Goal: Obtain resource: Download file/media

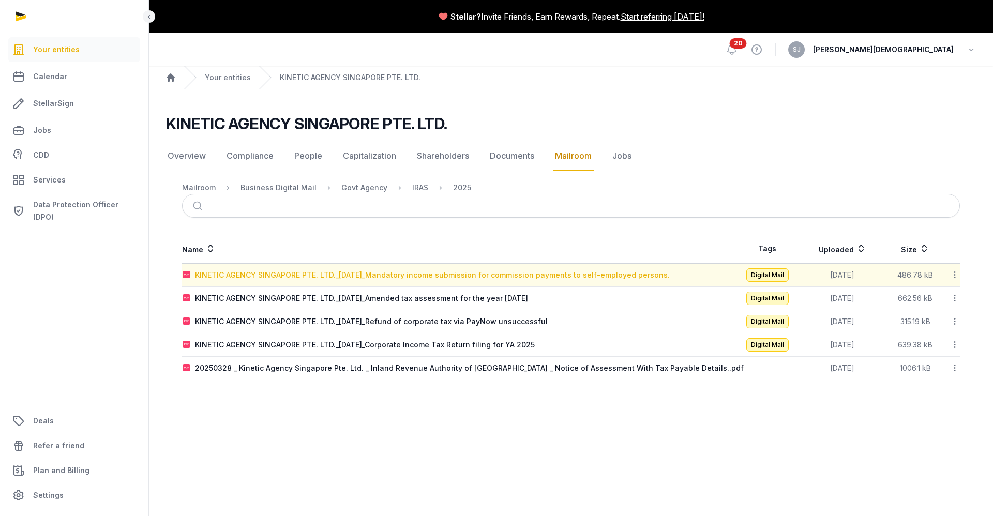
click at [584, 274] on div "KINETIC AGENCY SINGAPORE PTE. LTD._[DATE]_Mandatory income submission for commi…" at bounding box center [432, 275] width 475 height 10
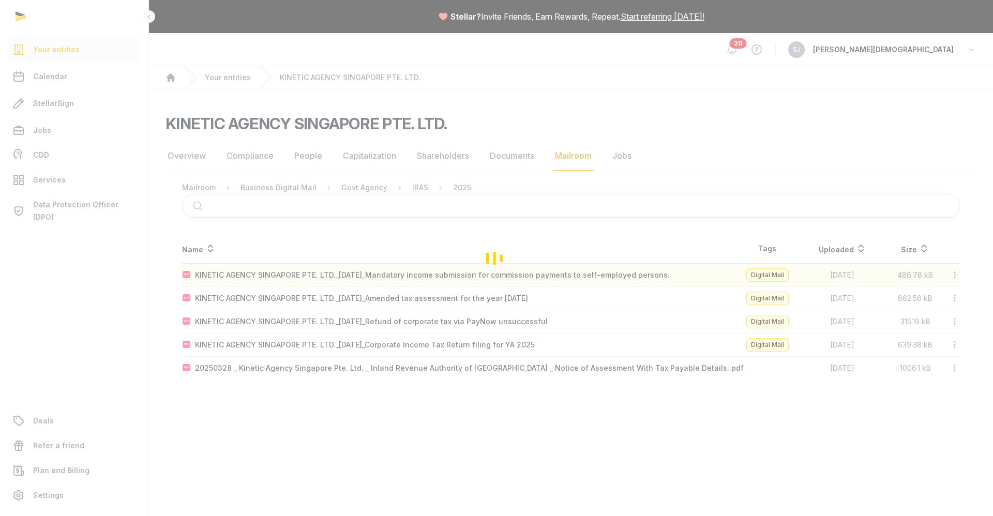
click at [584, 274] on div "Loading" at bounding box center [496, 258] width 993 height 516
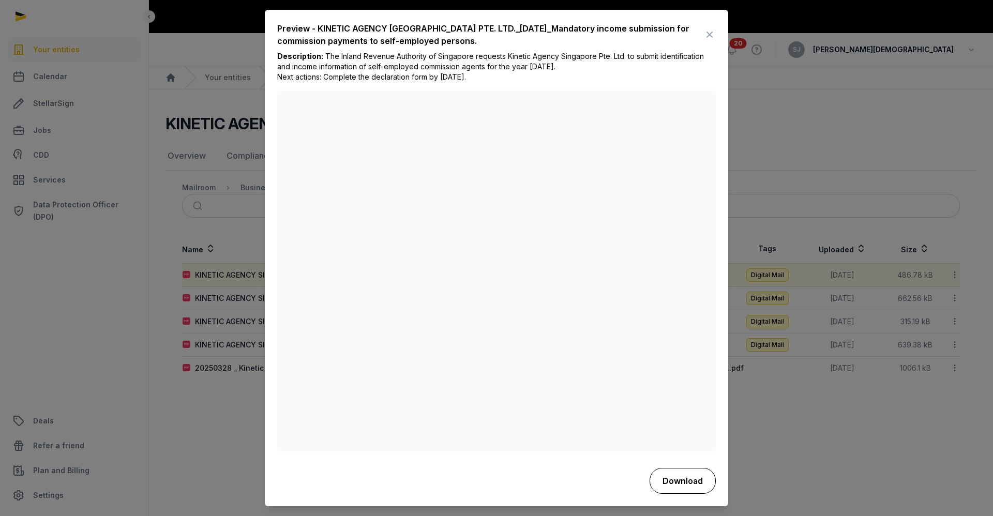
click at [690, 480] on button "Download" at bounding box center [682, 481] width 66 height 26
click at [215, 22] on div at bounding box center [496, 258] width 993 height 516
click at [707, 41] on icon at bounding box center [709, 35] width 12 height 17
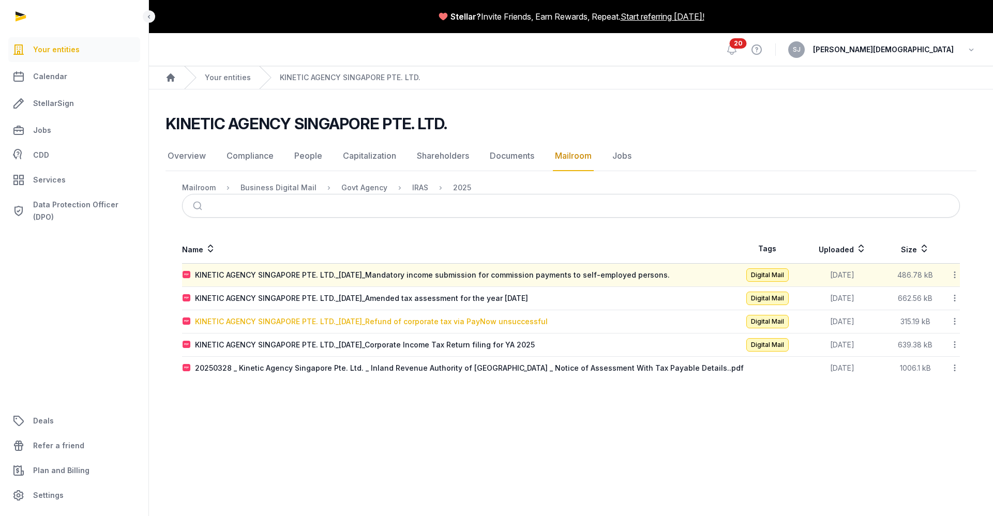
click at [474, 320] on div "KINETIC AGENCY SINGAPORE PTE. LTD._[DATE]_Refund of corporate tax via PayNow un…" at bounding box center [371, 321] width 353 height 10
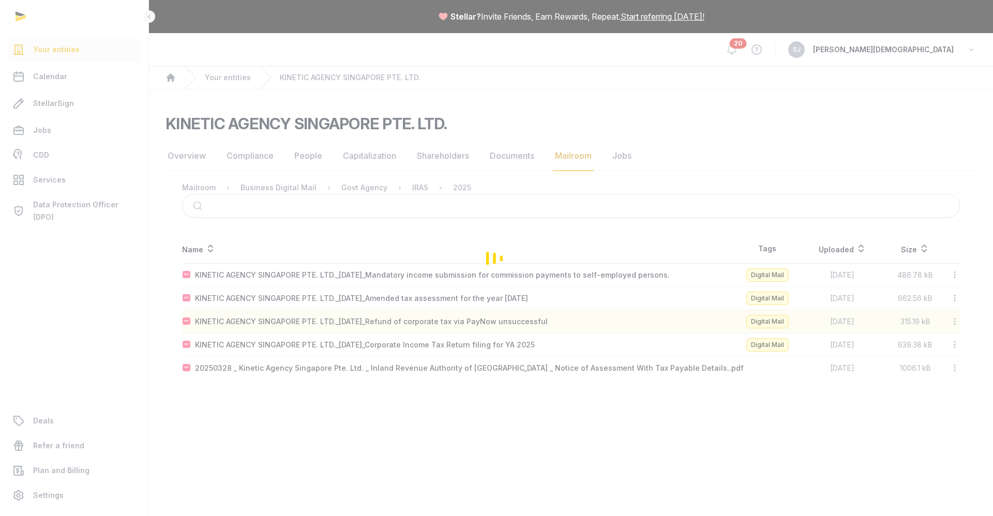
click at [474, 320] on div "Loading" at bounding box center [496, 258] width 993 height 516
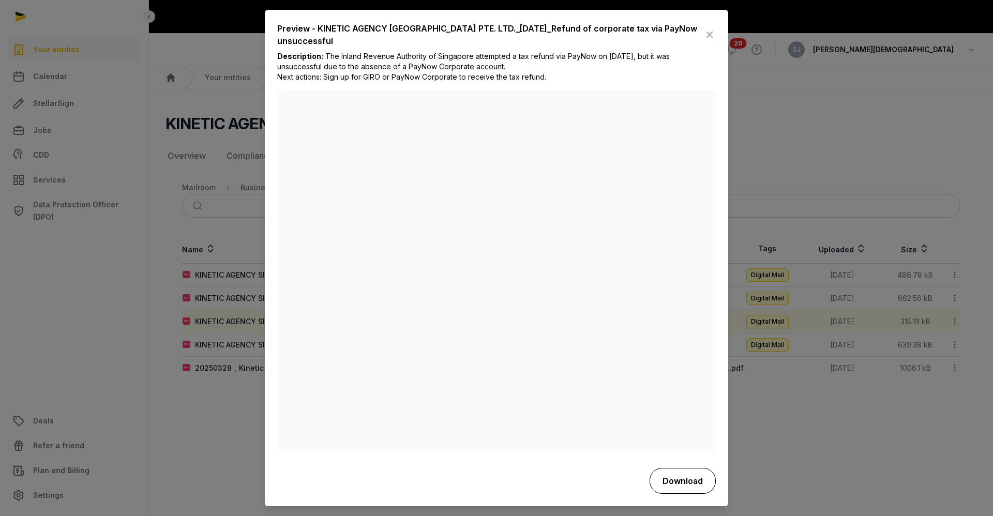
click at [688, 483] on button "Download" at bounding box center [682, 481] width 66 height 26
click at [708, 38] on icon at bounding box center [709, 35] width 12 height 17
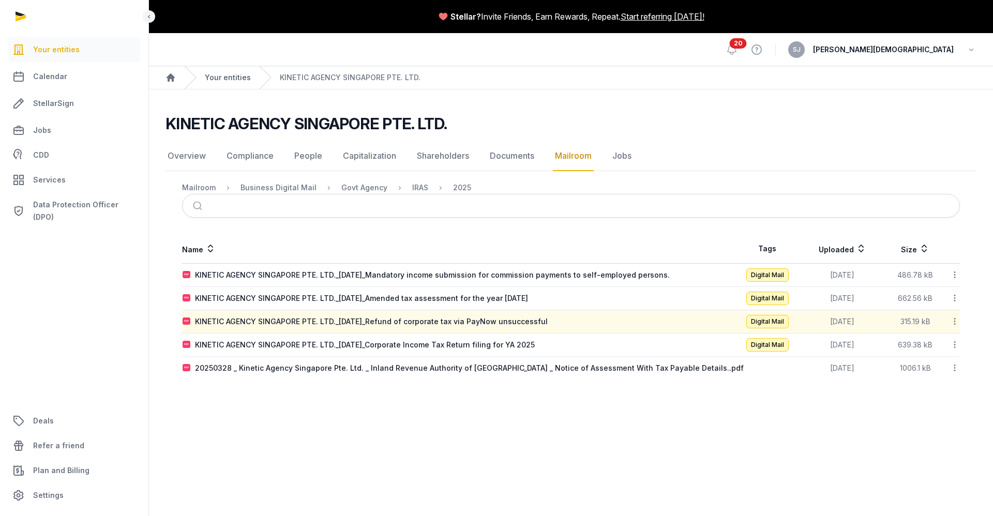
click at [233, 80] on link "Your entities" at bounding box center [228, 77] width 46 height 10
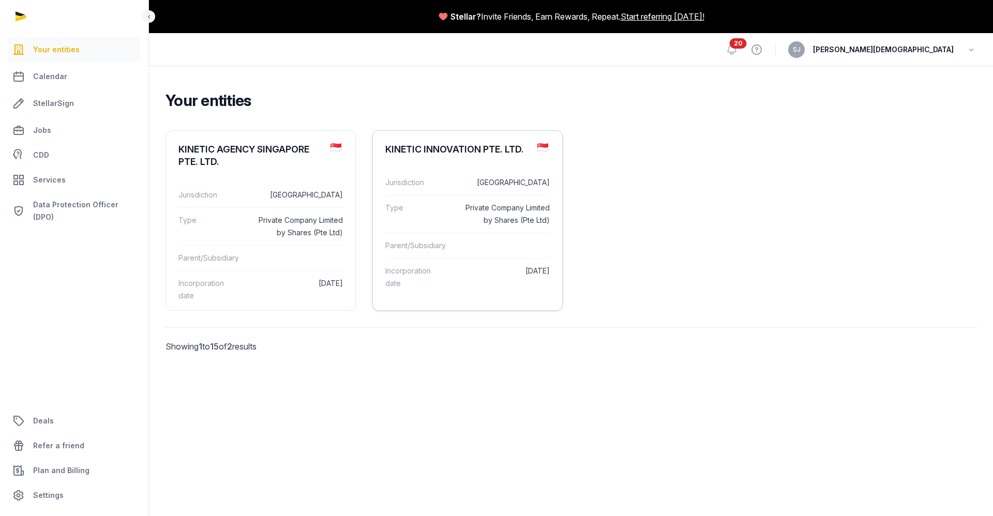
click at [474, 155] on div "KINETIC INNOVATION PTE. LTD." at bounding box center [454, 149] width 139 height 12
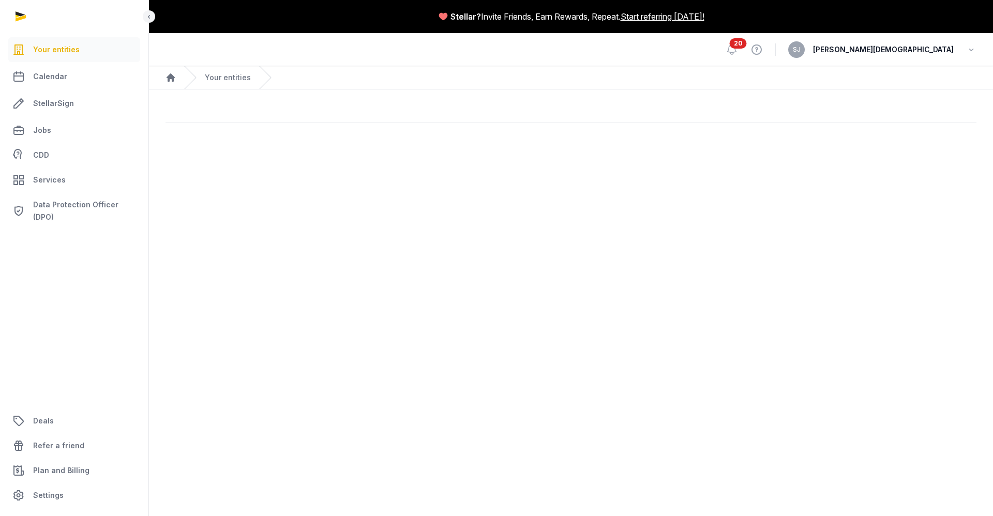
click at [474, 155] on main "Stellar? Invite Friends, Earn Rewards, Repeat. Start referring today! Open side…" at bounding box center [496, 258] width 993 height 516
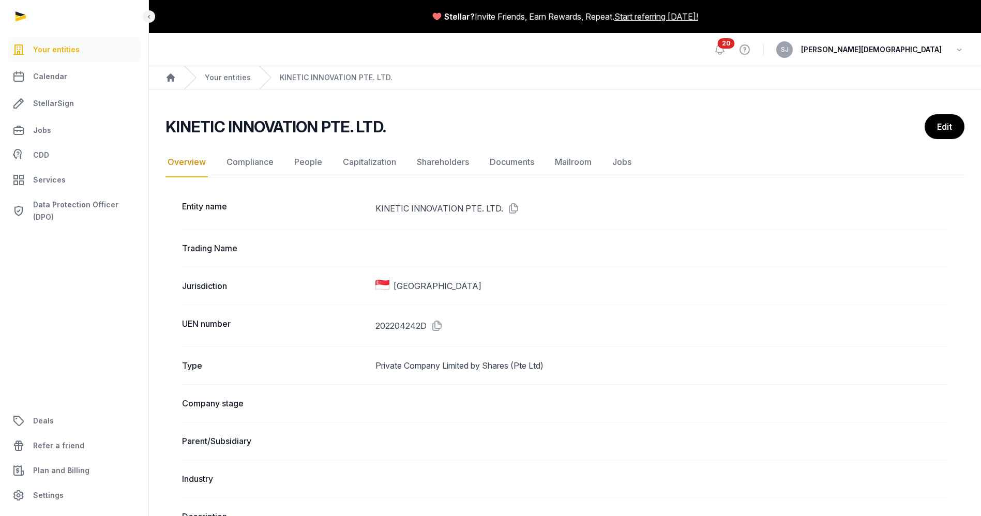
click at [583, 107] on main "KINETIC INNOVATION PTE. LTD. Overview Overview Compliance People Capitalization…" at bounding box center [565, 519] width 832 height 860
click at [445, 161] on link "Shareholders" at bounding box center [443, 162] width 56 height 30
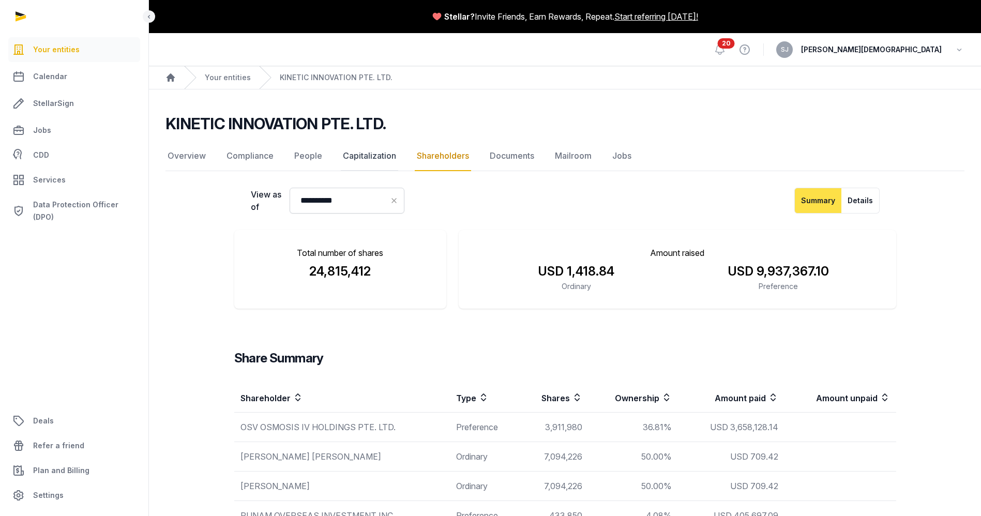
click at [362, 148] on link "Capitalization" at bounding box center [369, 156] width 57 height 30
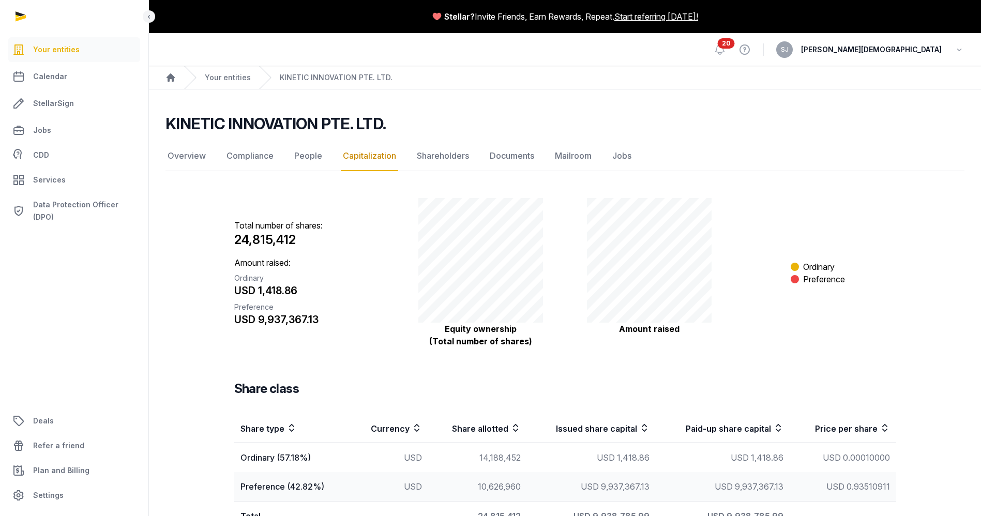
scroll to position [63, 0]
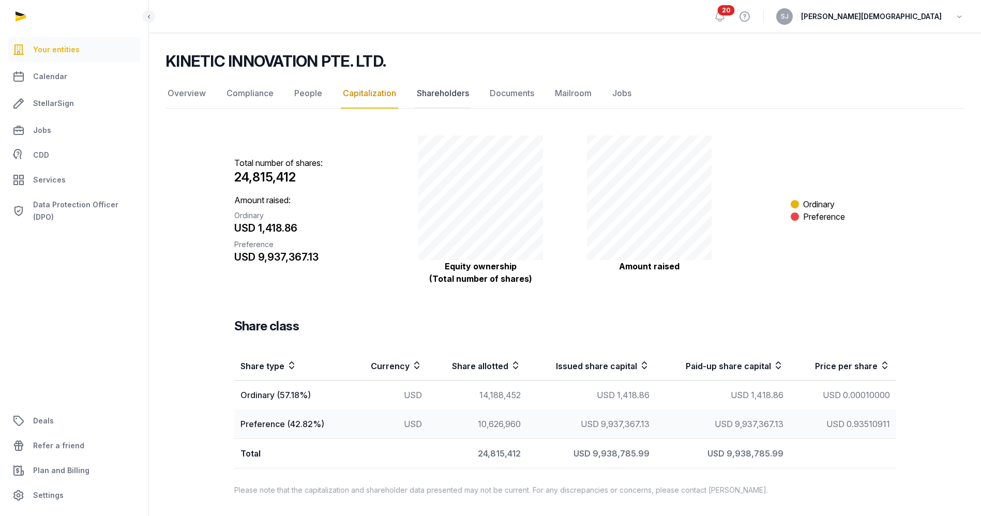
click at [453, 96] on link "Shareholders" at bounding box center [443, 94] width 56 height 30
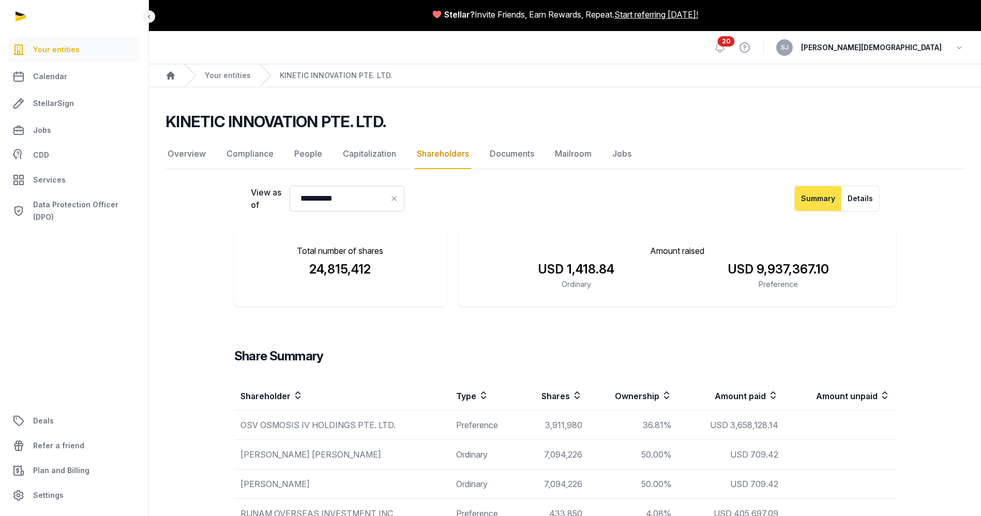
scroll to position [1, 0]
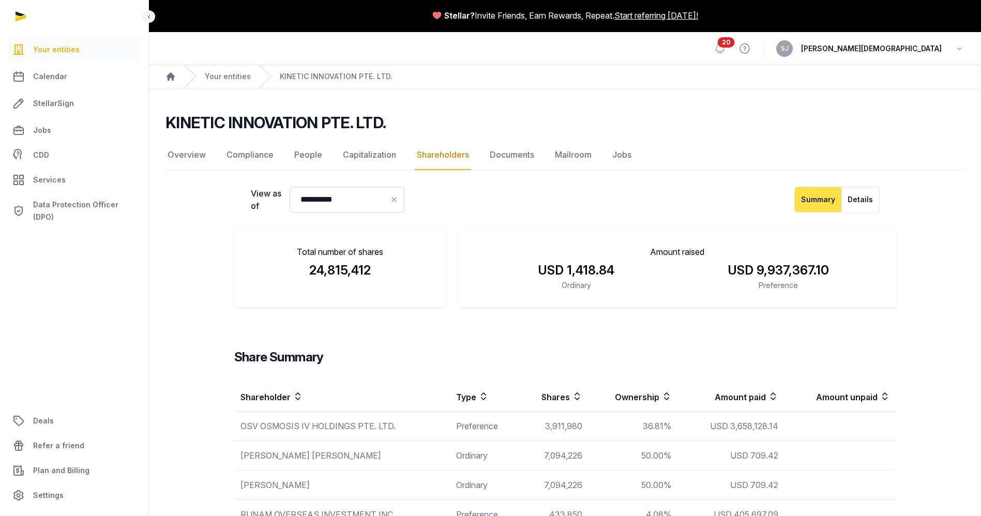
click at [402, 195] on icon at bounding box center [394, 199] width 21 height 14
click at [400, 198] on icon at bounding box center [395, 199] width 10 height 14
click at [339, 207] on input "Datepicker input" at bounding box center [347, 200] width 115 height 26
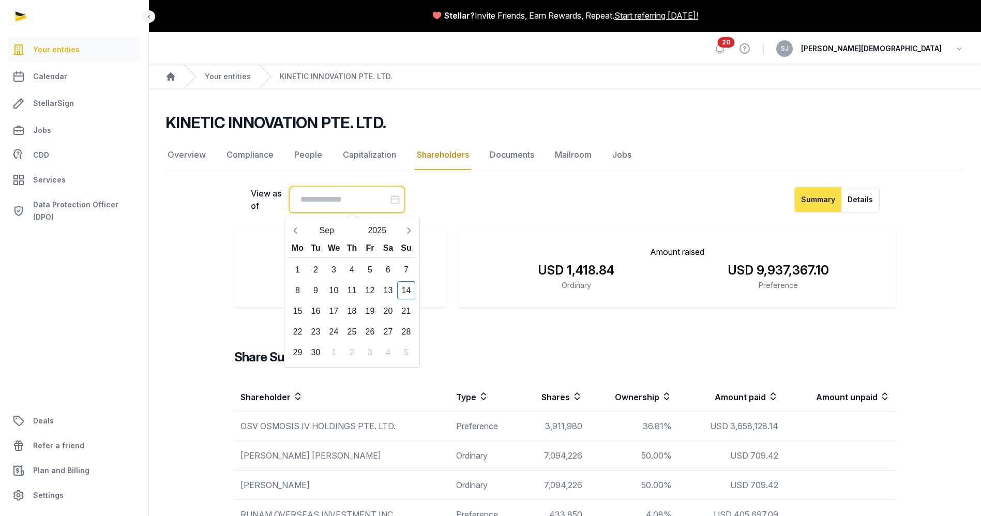
click at [331, 202] on input "Datepicker input" at bounding box center [347, 200] width 115 height 26
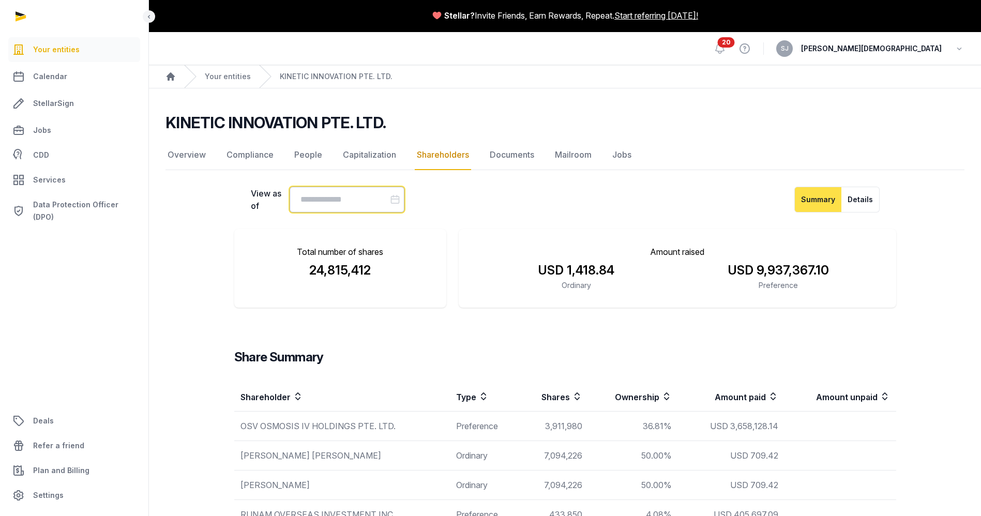
click at [331, 202] on input "Datepicker input" at bounding box center [347, 200] width 115 height 26
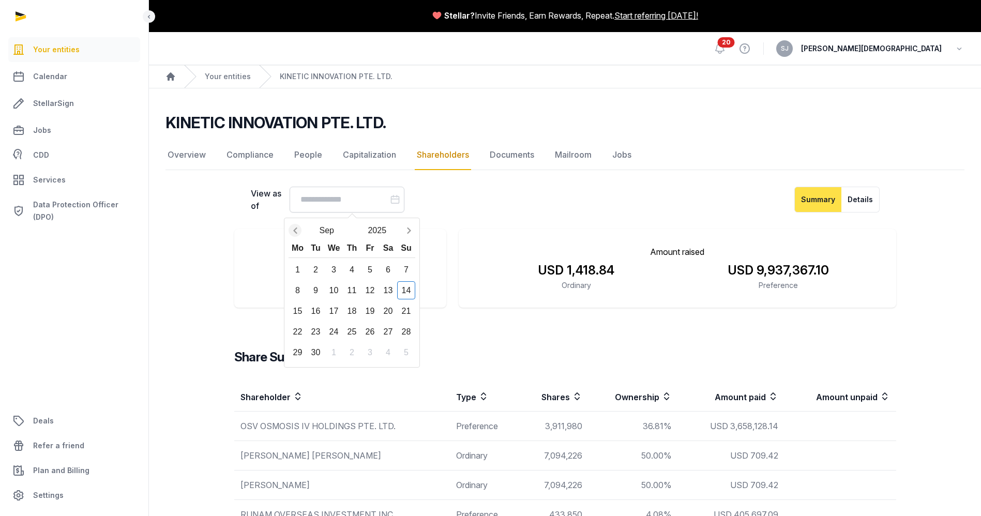
click at [298, 231] on icon "Previous month" at bounding box center [295, 230] width 10 height 10
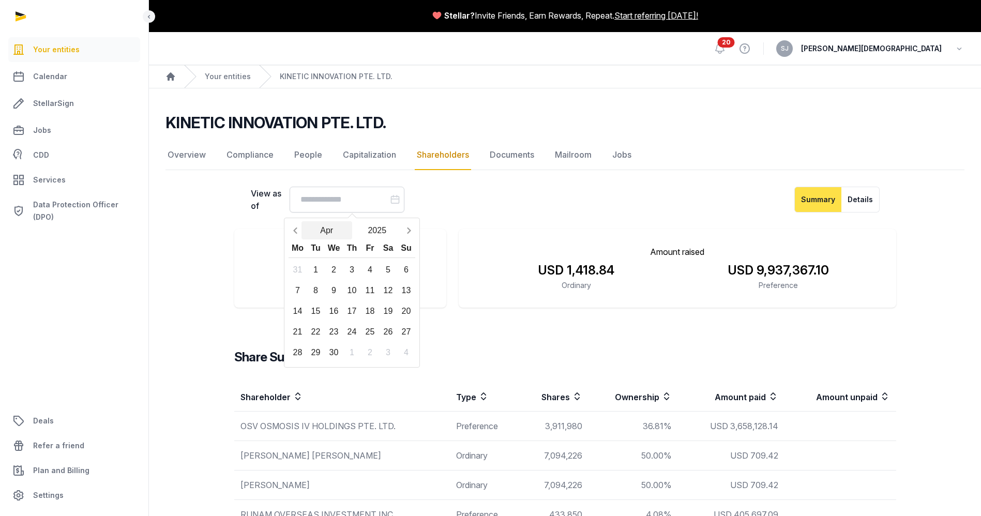
click at [327, 230] on button "Apr" at bounding box center [326, 230] width 51 height 18
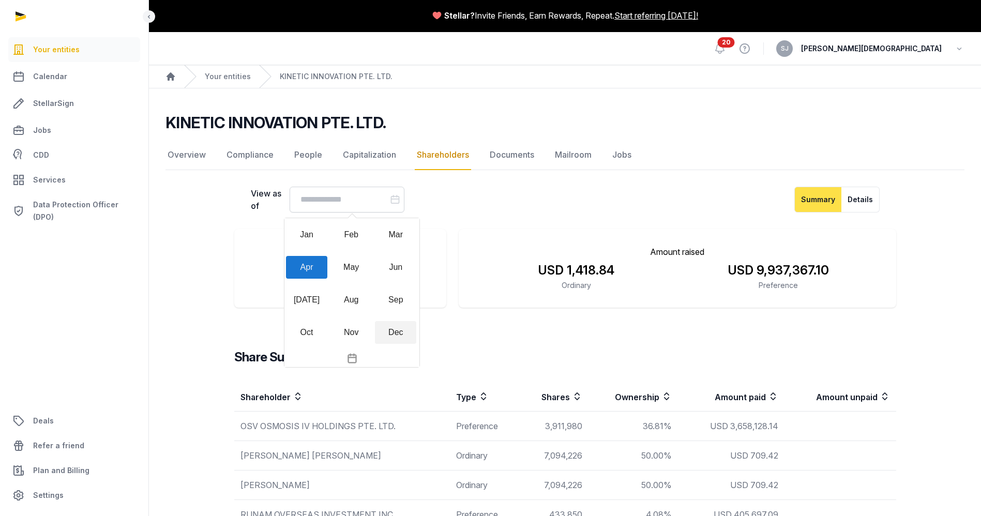
click at [393, 334] on div "Dec" at bounding box center [395, 332] width 41 height 23
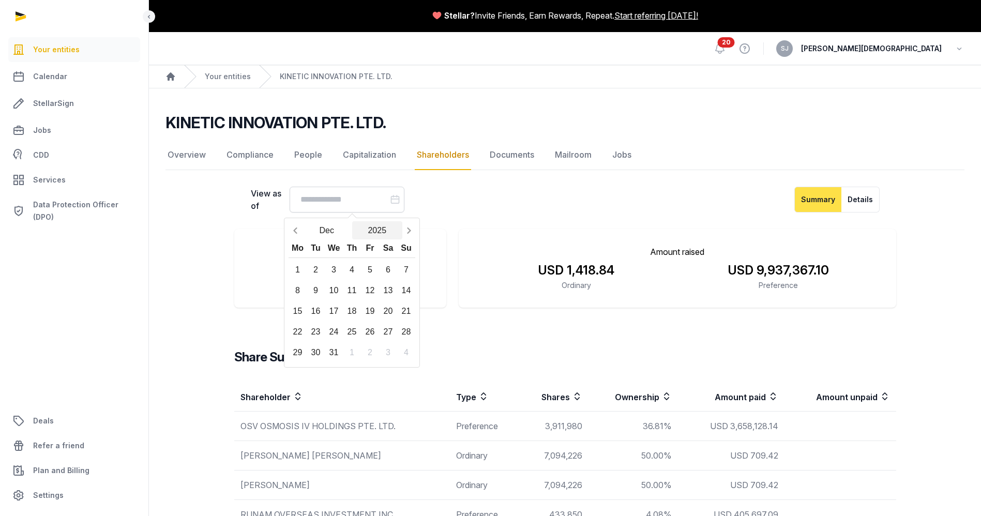
click at [374, 231] on button "2025" at bounding box center [377, 230] width 51 height 18
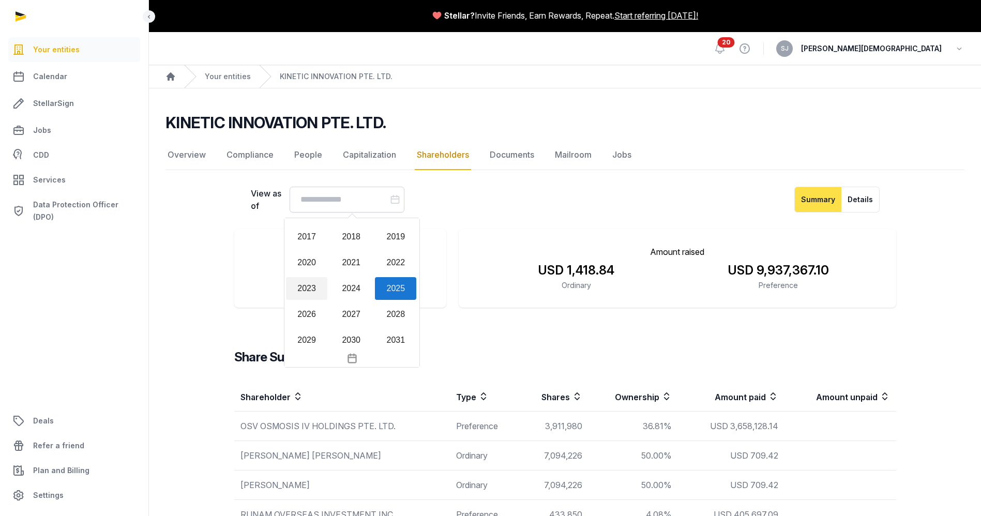
click at [306, 287] on div "2023" at bounding box center [306, 288] width 41 height 23
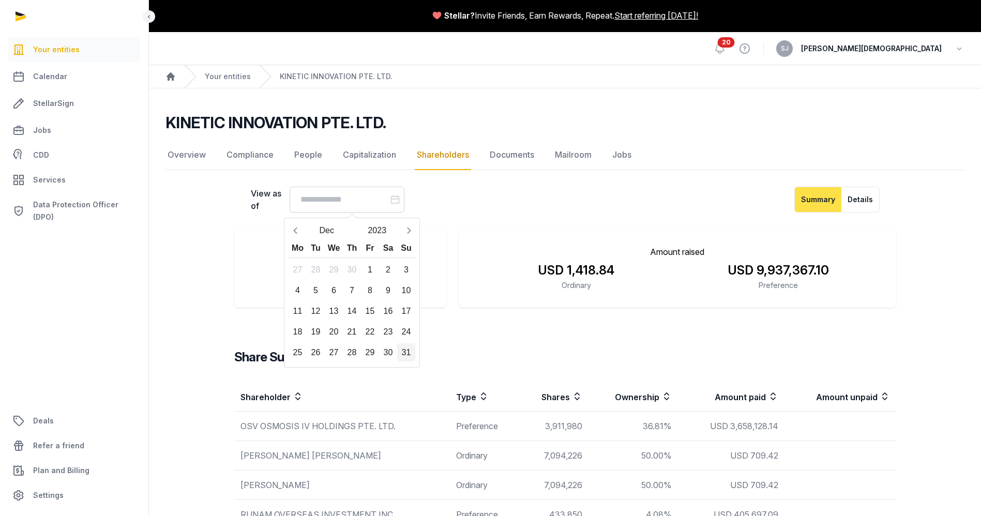
click at [407, 349] on div "31" at bounding box center [406, 352] width 18 height 18
type input "**********"
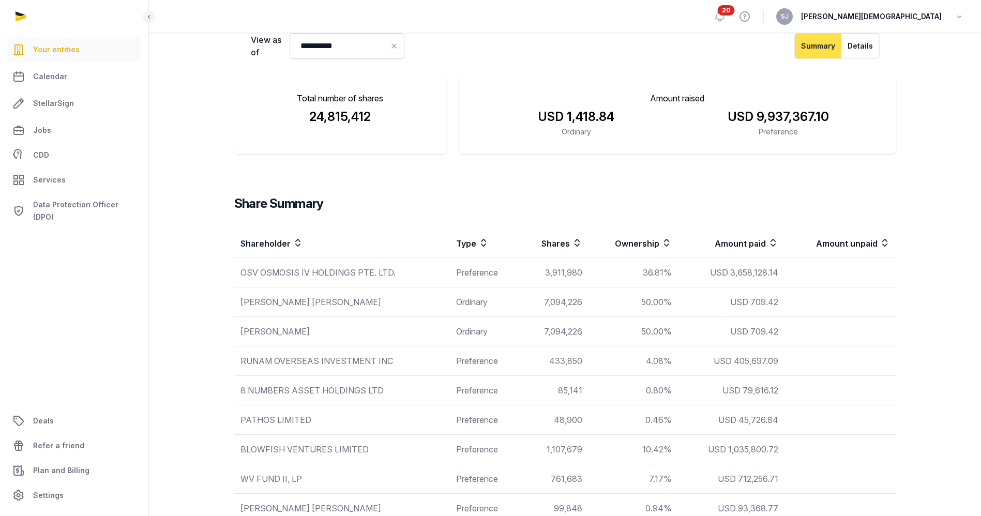
scroll to position [243, 0]
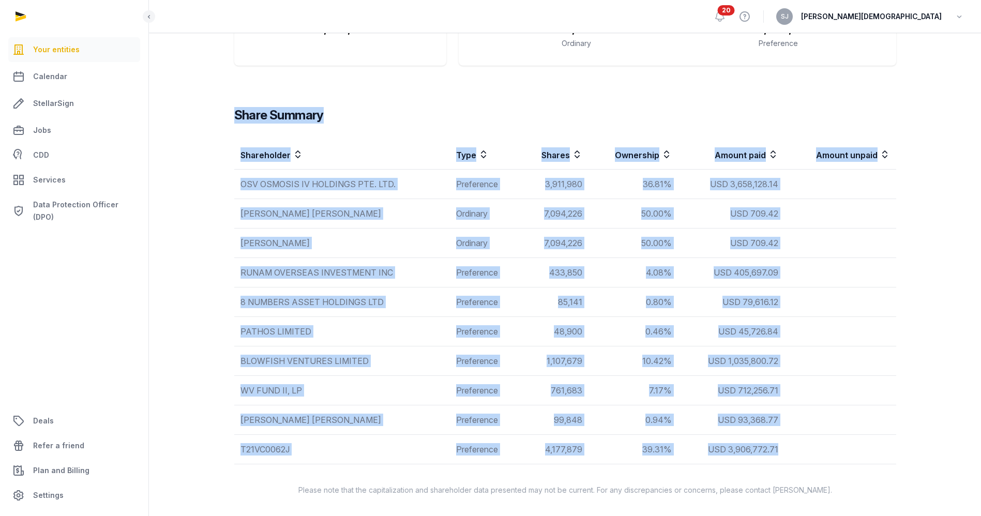
drag, startPoint x: 204, startPoint y: 155, endPoint x: 781, endPoint y: 455, distance: 649.9
click at [781, 455] on div "**********" at bounding box center [564, 220] width 799 height 551
copy div "Share Summary Shareholder Type Shares Ownership Amount paid Amount unpaid OSV O…"
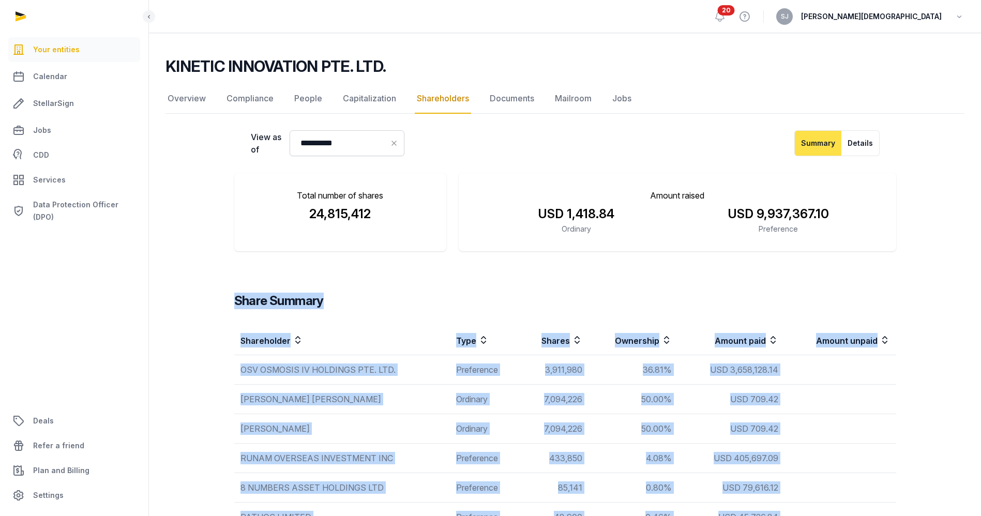
scroll to position [58, 0]
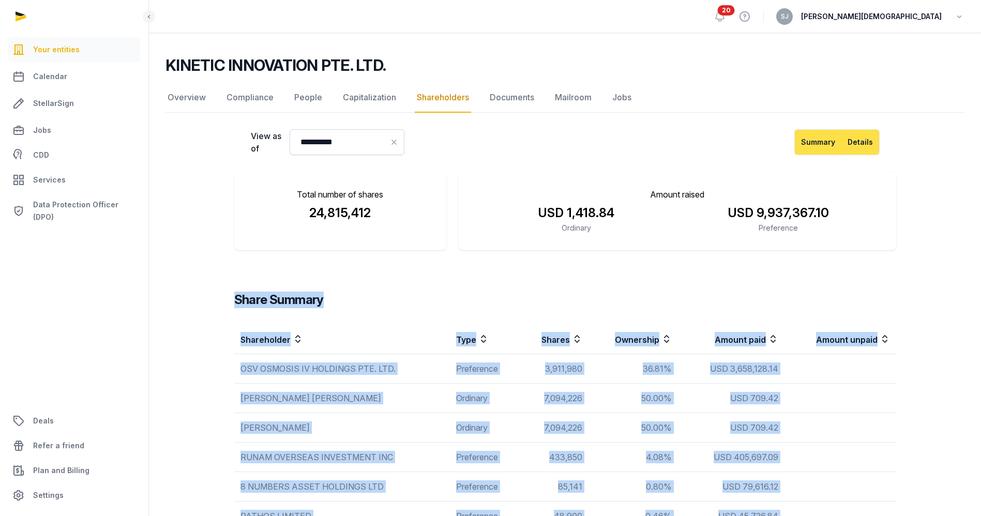
click at [863, 131] on button "Details" at bounding box center [860, 142] width 38 height 26
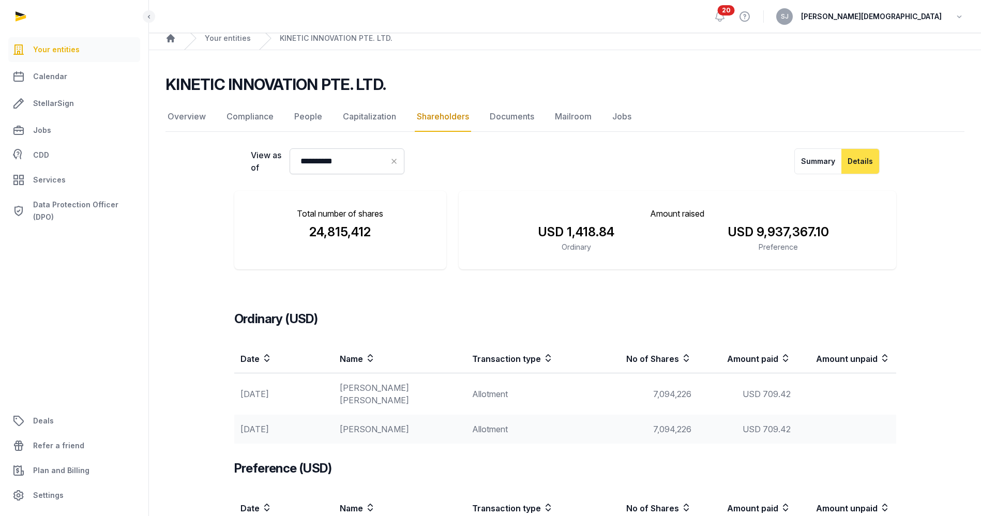
scroll to position [36, 0]
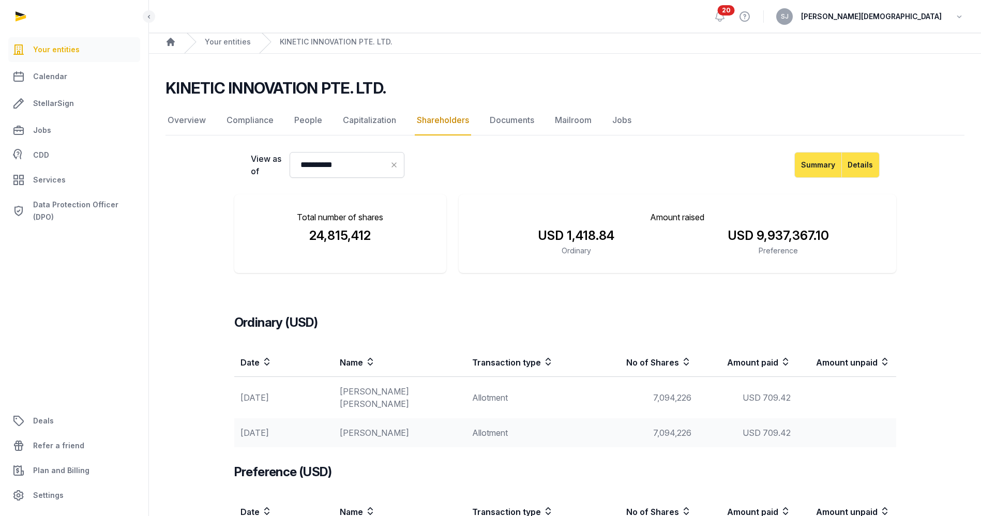
click at [816, 164] on button "Summary" at bounding box center [818, 165] width 48 height 26
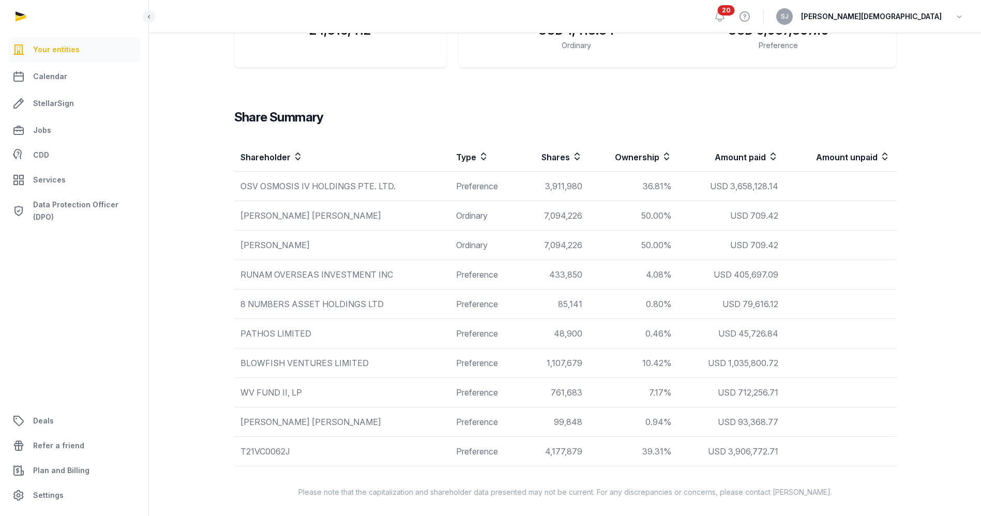
scroll to position [243, 0]
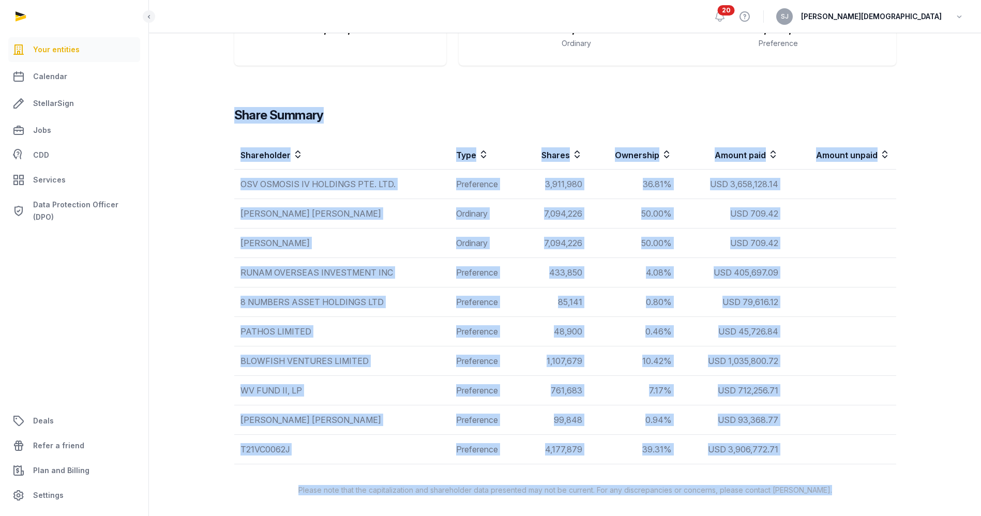
drag, startPoint x: 215, startPoint y: 112, endPoint x: 826, endPoint y: 396, distance: 673.9
click at [29, 35] on div "**********" at bounding box center [490, 136] width 981 height 759
copy div "Share Summary Shareholder Type Shares Ownership Amount paid Amount unpaid OSV O…"
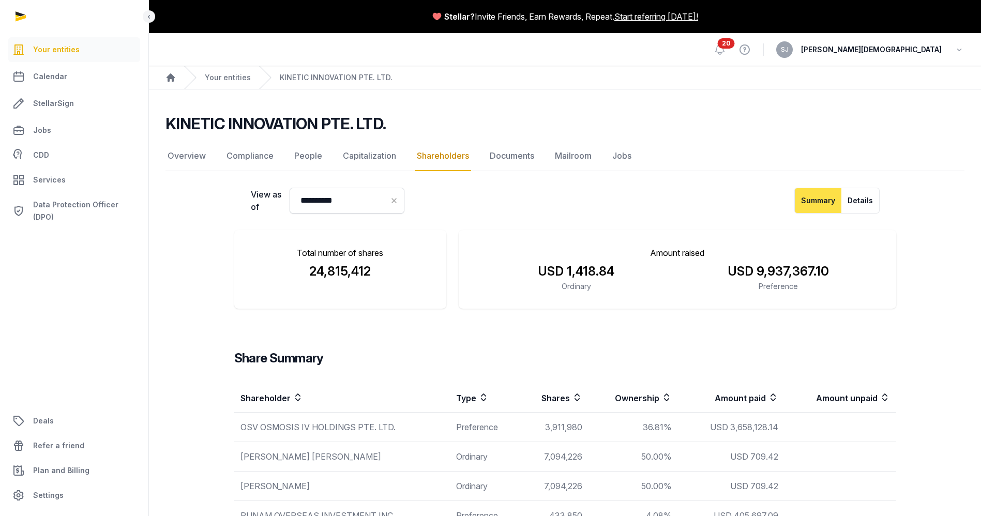
click at [437, 320] on div "**********" at bounding box center [565, 463] width 662 height 551
click at [856, 194] on button "Details" at bounding box center [860, 201] width 38 height 26
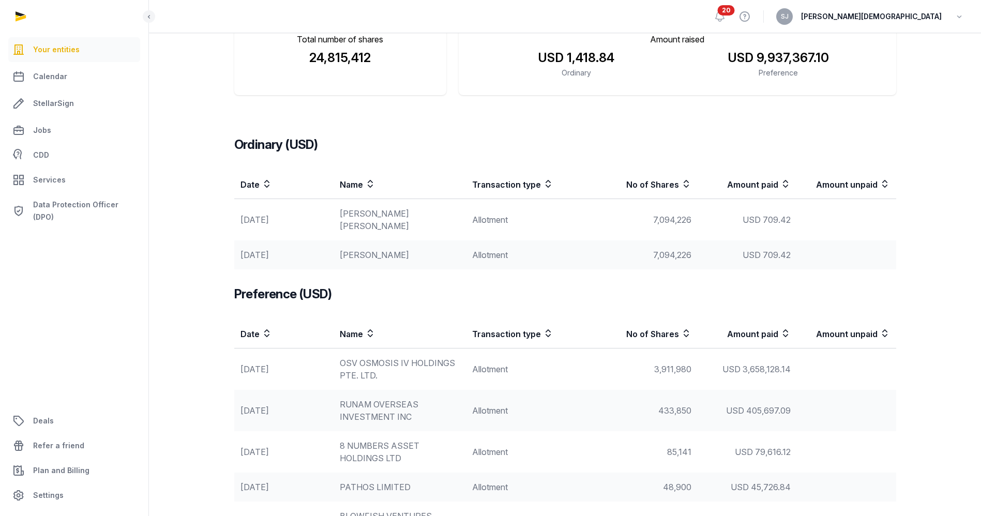
scroll to position [226, 0]
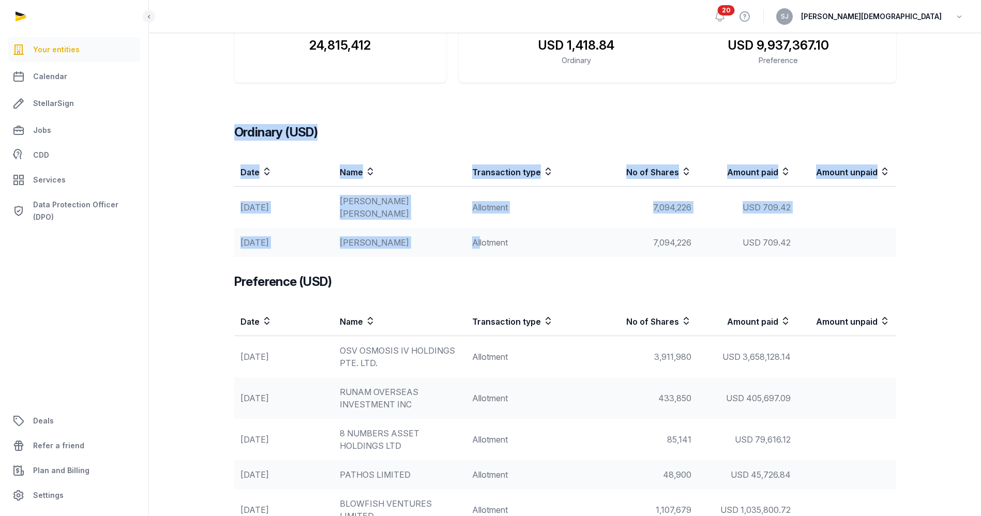
drag, startPoint x: 217, startPoint y: 132, endPoint x: 480, endPoint y: 243, distance: 285.0
click at [480, 243] on div "Ordinary (USD) Date Name Transaction type No of Shares Amount paid Amount unpai…" at bounding box center [565, 368] width 695 height 531
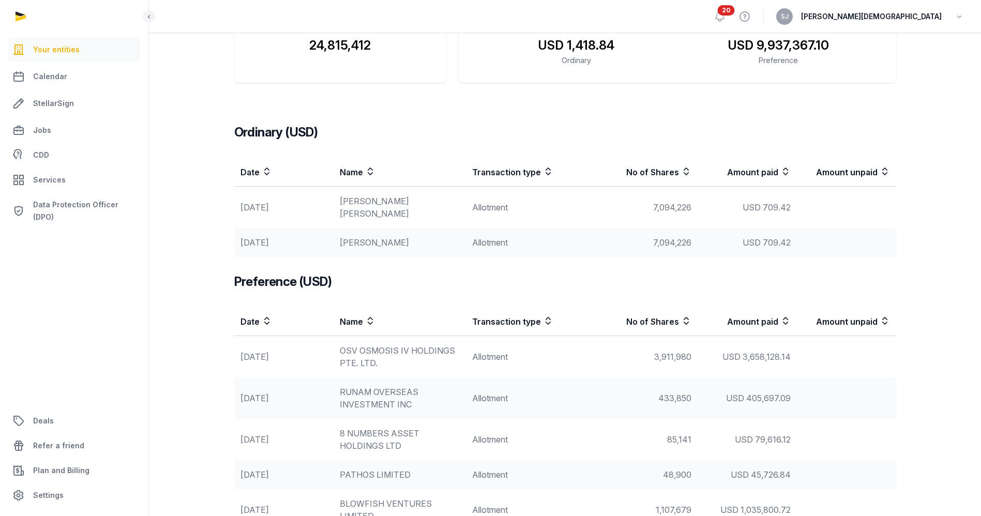
click at [200, 230] on div "**********" at bounding box center [564, 311] width 799 height 699
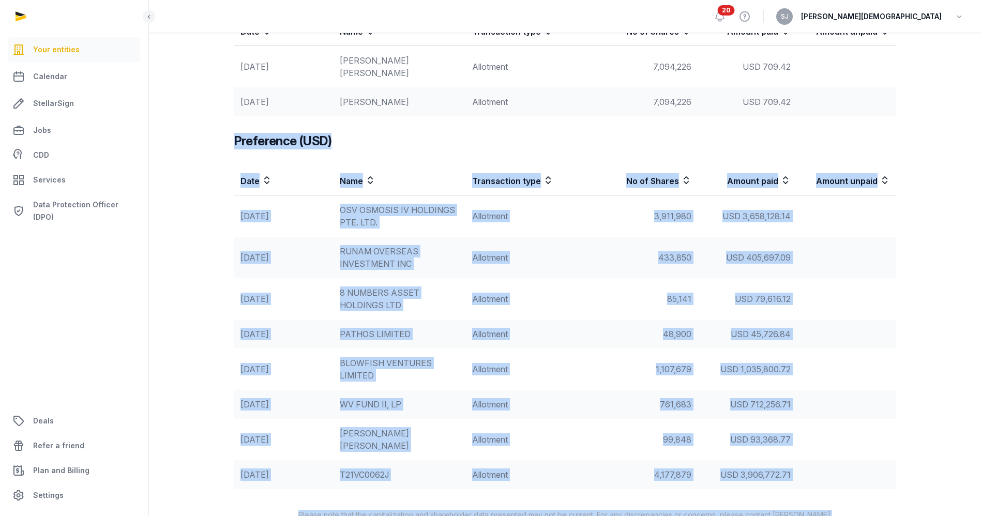
drag, startPoint x: 223, startPoint y: 127, endPoint x: 799, endPoint y: 461, distance: 665.9
click at [140, 50] on div "**********" at bounding box center [490, 86] width 981 height 907
copy div "Preference (USD) Date Name Transaction type No of Shares Amount paid Amount unp…"
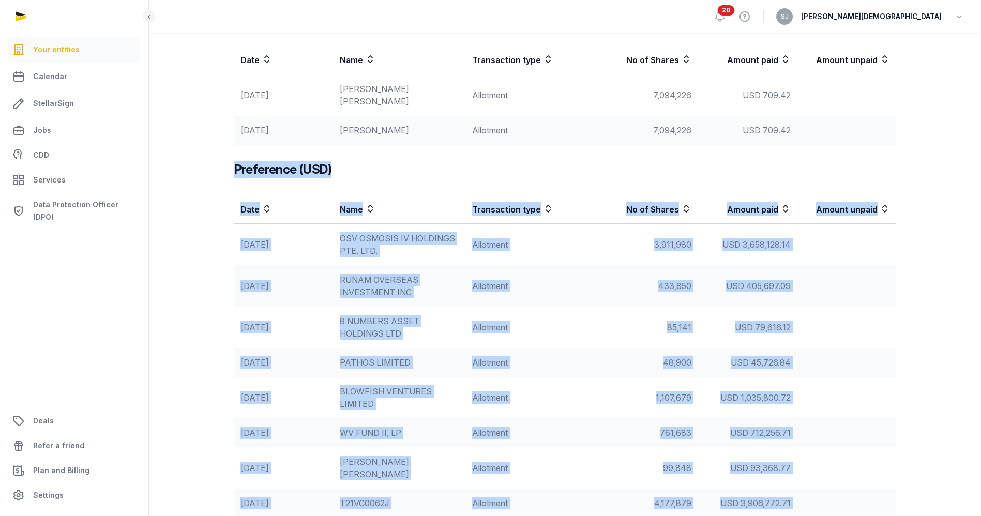
scroll to position [337, 0]
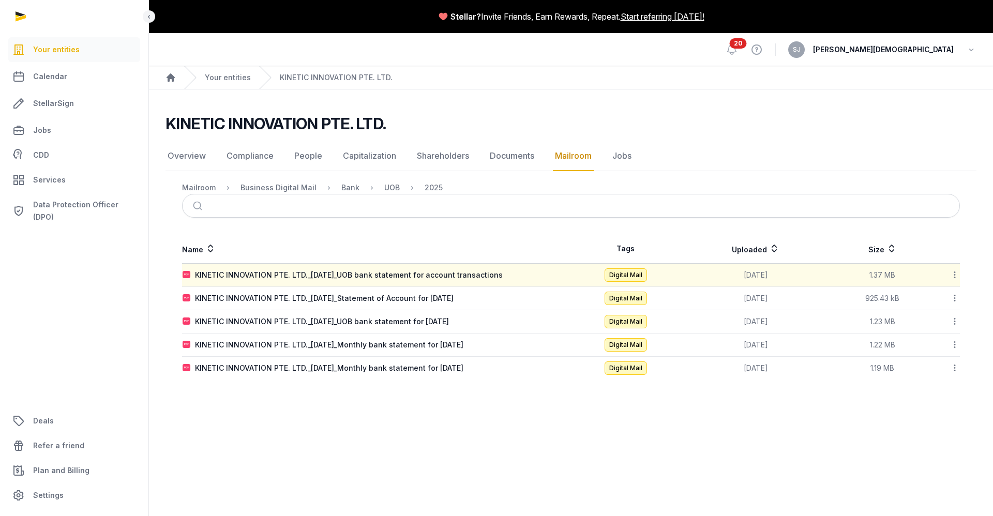
click at [953, 278] on icon at bounding box center [954, 274] width 9 height 11
click at [934, 301] on div "Download" at bounding box center [917, 302] width 83 height 19
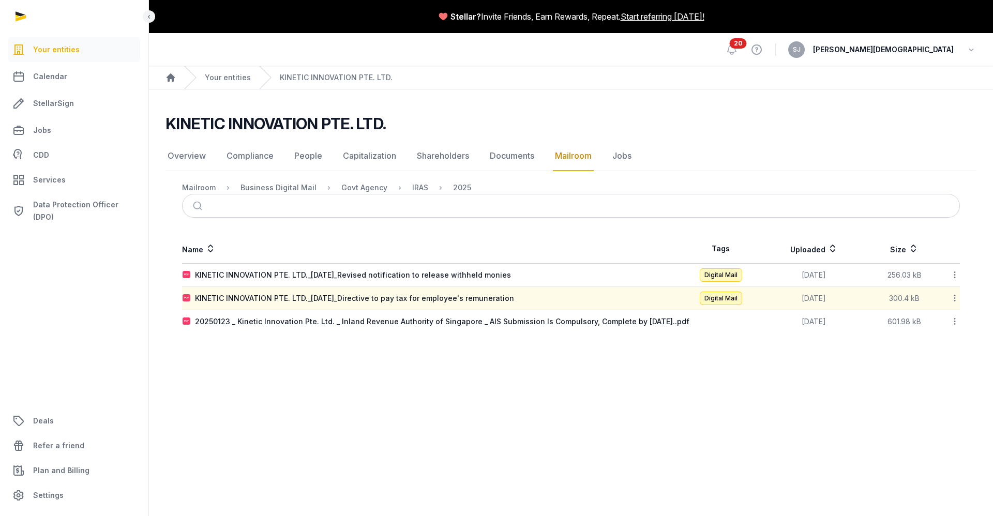
click at [427, 304] on td "KINETIC INNOVATION PTE. LTD._2025-08-07_Directive to pay tax for employee's rem…" at bounding box center [431, 298] width 499 height 23
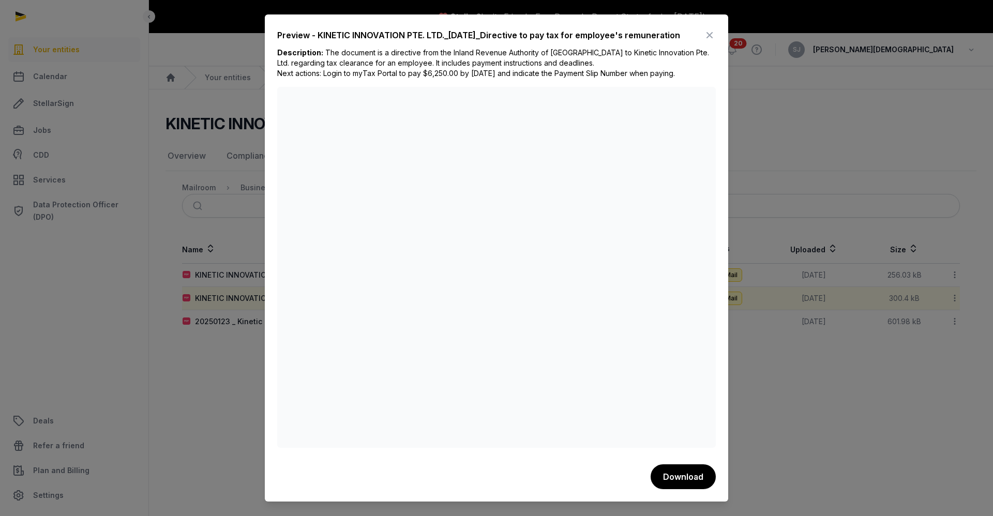
click at [713, 32] on icon at bounding box center [709, 35] width 12 height 17
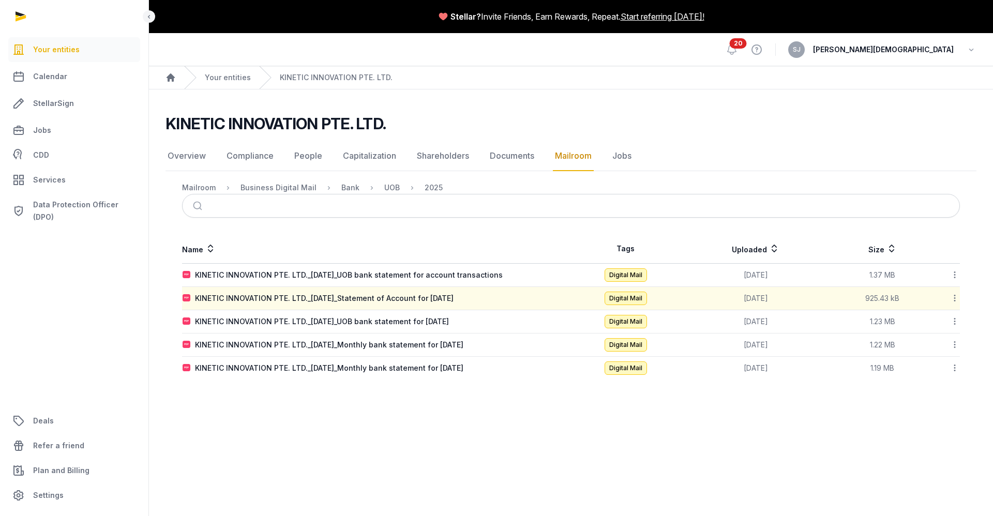
click at [955, 301] on icon at bounding box center [954, 298] width 9 height 11
click at [937, 324] on div "Download" at bounding box center [917, 325] width 83 height 19
